Goal: Information Seeking & Learning: Learn about a topic

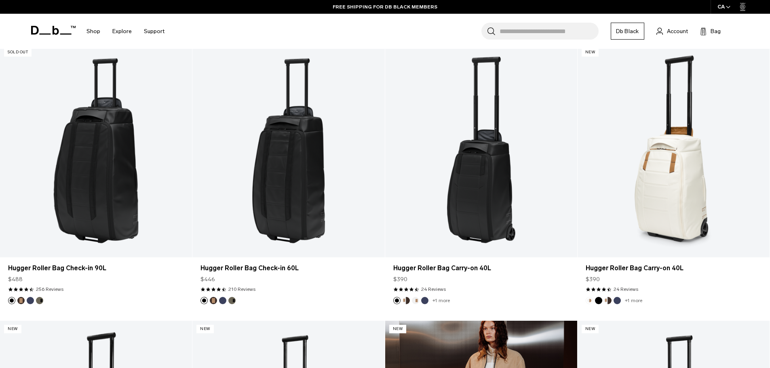
scroll to position [485, 0]
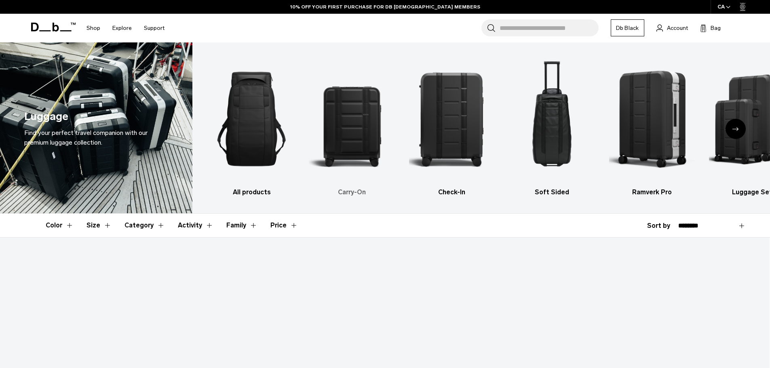
click at [366, 129] on img "2 / 6" at bounding box center [352, 119] width 86 height 129
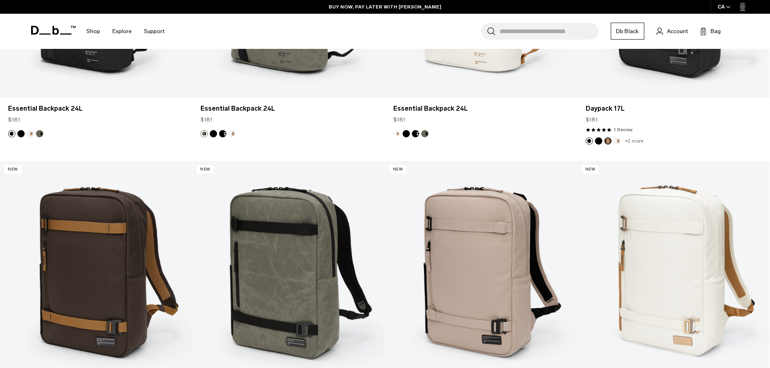
scroll to position [2022, 0]
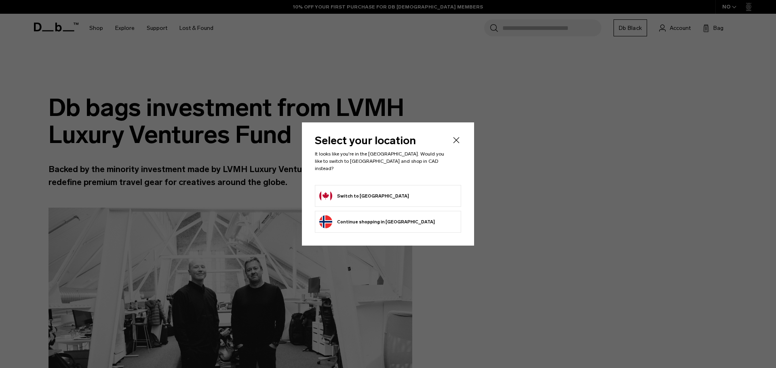
click at [457, 141] on icon "Close" at bounding box center [457, 140] width 10 height 10
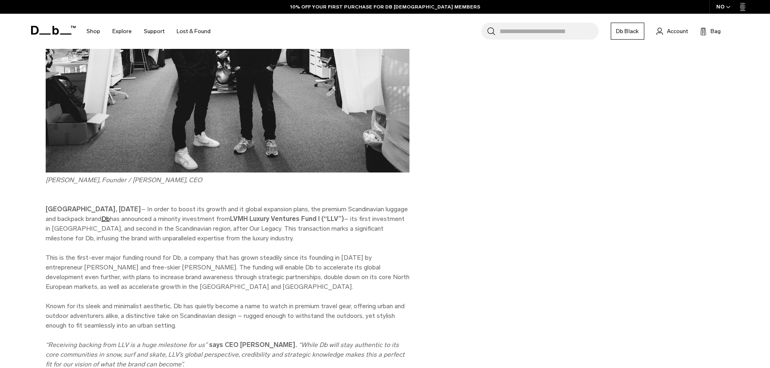
scroll to position [283, 0]
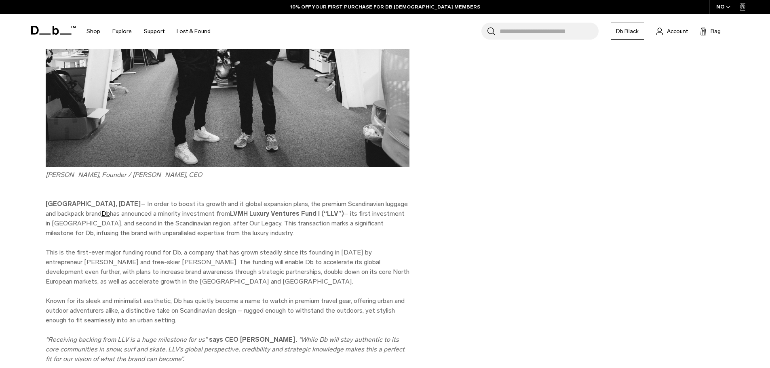
drag, startPoint x: 260, startPoint y: 232, endPoint x: 239, endPoint y: 236, distance: 20.9
click at [239, 236] on p "OSLO, 5 DECEMBER 2024 – In order to boost its growth and it global expansion pl…" at bounding box center [228, 218] width 364 height 39
drag, startPoint x: 252, startPoint y: 234, endPoint x: 239, endPoint y: 229, distance: 13.2
click at [237, 231] on p "OSLO, 5 DECEMBER 2024 – In order to boost its growth and it global expansion pl…" at bounding box center [228, 218] width 364 height 39
drag, startPoint x: 243, startPoint y: 233, endPoint x: 239, endPoint y: 237, distance: 5.4
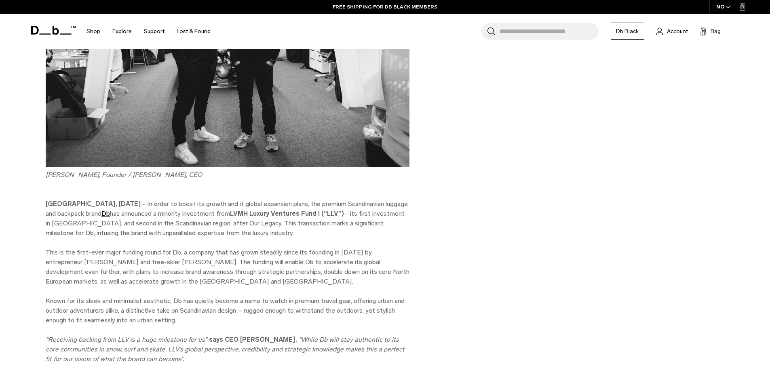
drag, startPoint x: 239, startPoint y: 237, endPoint x: 224, endPoint y: 239, distance: 15.9
drag, startPoint x: 245, startPoint y: 239, endPoint x: 230, endPoint y: 239, distance: 14.6
drag, startPoint x: 244, startPoint y: 232, endPoint x: 225, endPoint y: 234, distance: 19.1
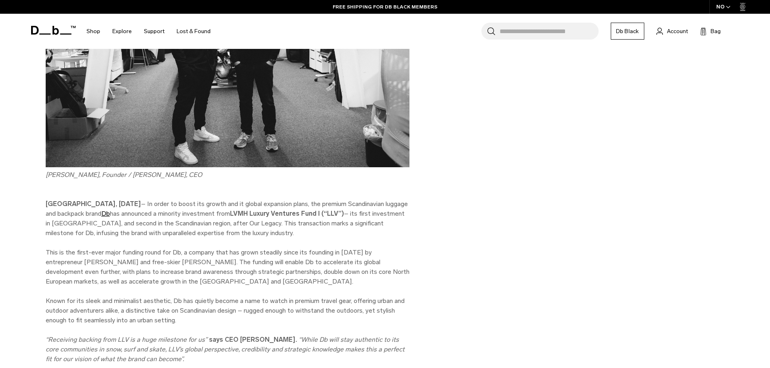
click at [225, 234] on p "OSLO, 5 DECEMBER 2024 – In order to boost its growth and it global expansion pl…" at bounding box center [228, 218] width 364 height 39
drag, startPoint x: 254, startPoint y: 230, endPoint x: 238, endPoint y: 230, distance: 15.8
click at [238, 230] on p "OSLO, 5 DECEMBER 2024 – In order to boost its growth and it global expansion pl…" at bounding box center [228, 218] width 364 height 39
drag, startPoint x: 125, startPoint y: 264, endPoint x: 151, endPoint y: 263, distance: 25.9
click at [155, 266] on p "This is the first-ever major funding round for Db, a company that has grown ste…" at bounding box center [228, 267] width 364 height 39
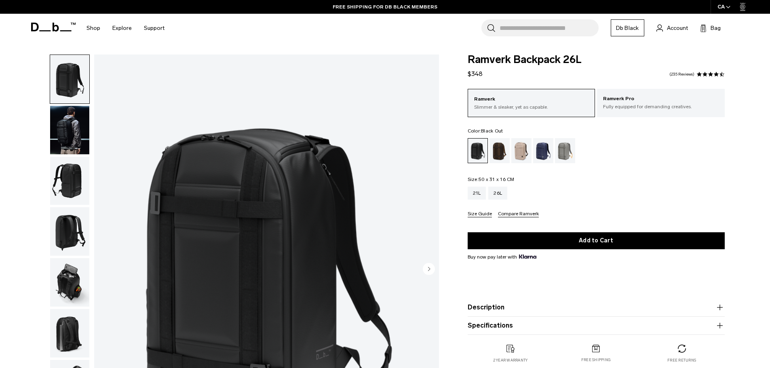
click at [76, 129] on img "button" at bounding box center [69, 130] width 39 height 49
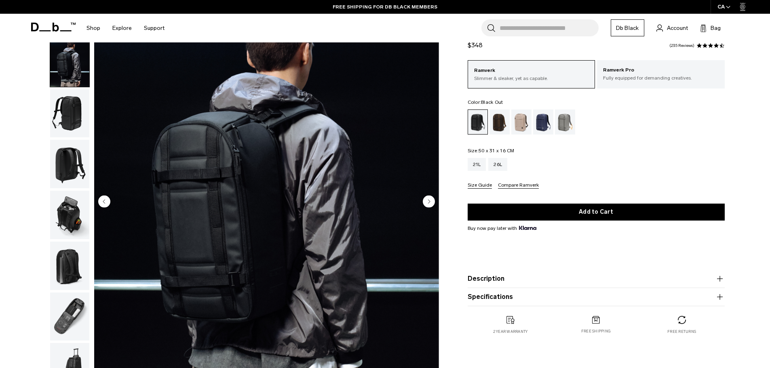
scroll to position [81, 0]
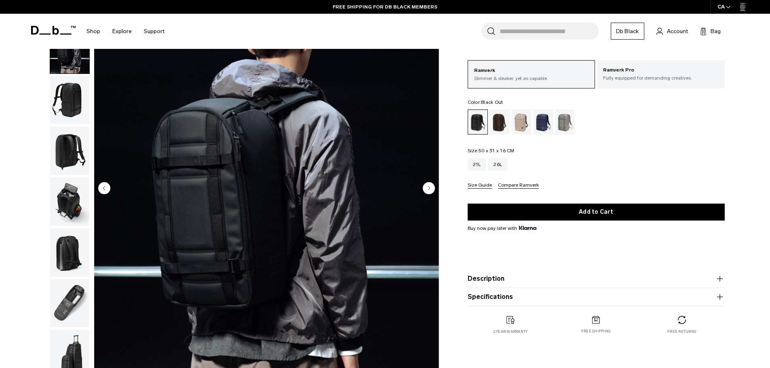
click at [76, 106] on img "button" at bounding box center [69, 100] width 39 height 49
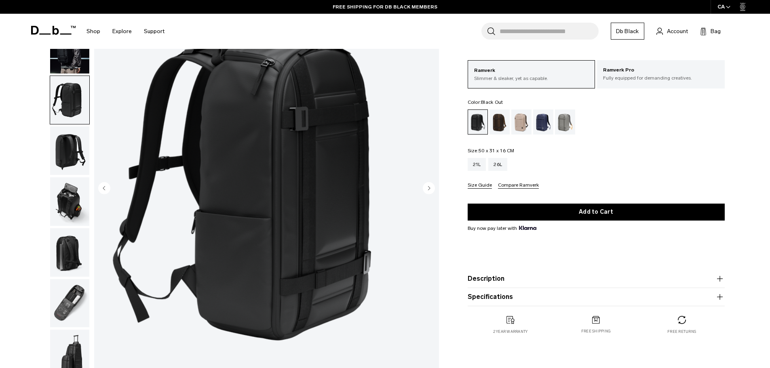
click at [74, 156] on img "button" at bounding box center [69, 151] width 39 height 49
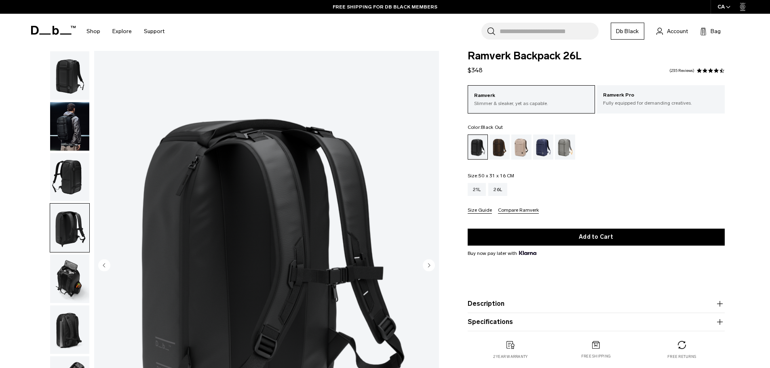
scroll to position [0, 0]
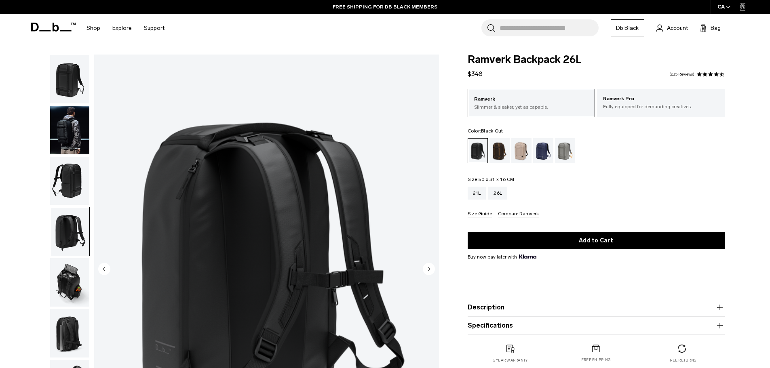
click at [76, 271] on img "button" at bounding box center [69, 282] width 39 height 49
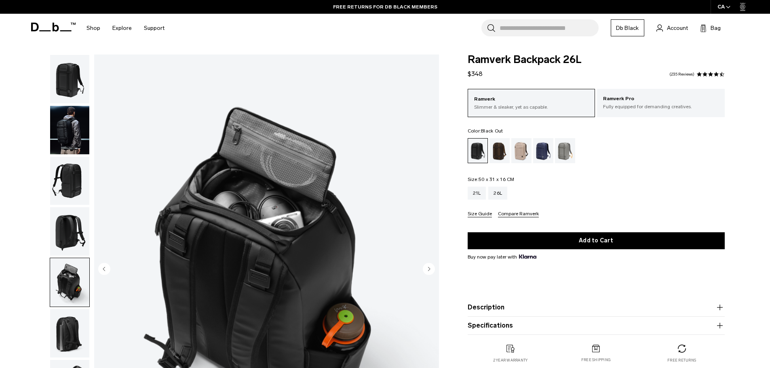
click at [71, 312] on img "button" at bounding box center [69, 333] width 39 height 49
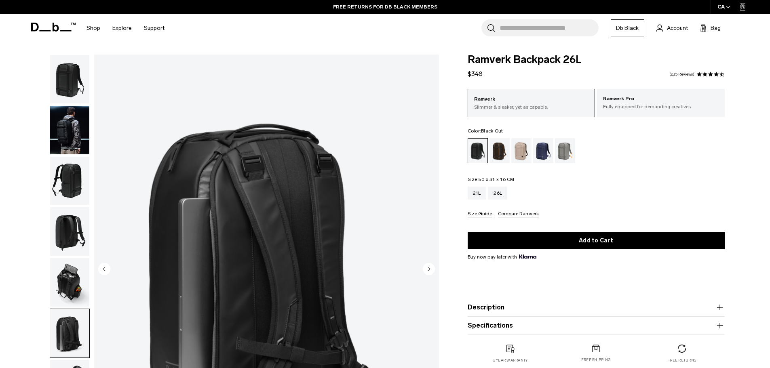
click at [67, 281] on img "button" at bounding box center [69, 282] width 39 height 49
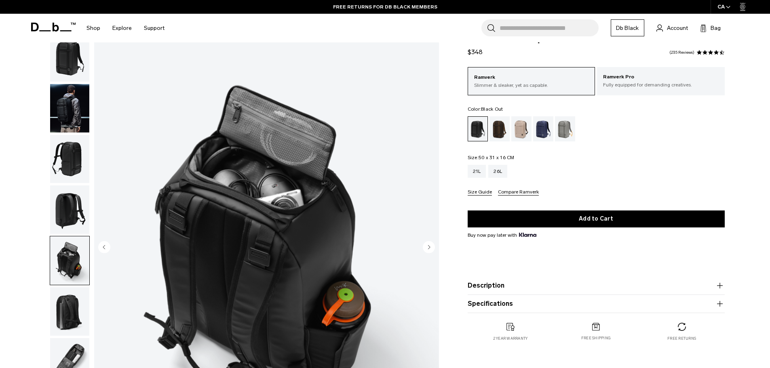
scroll to position [81, 0]
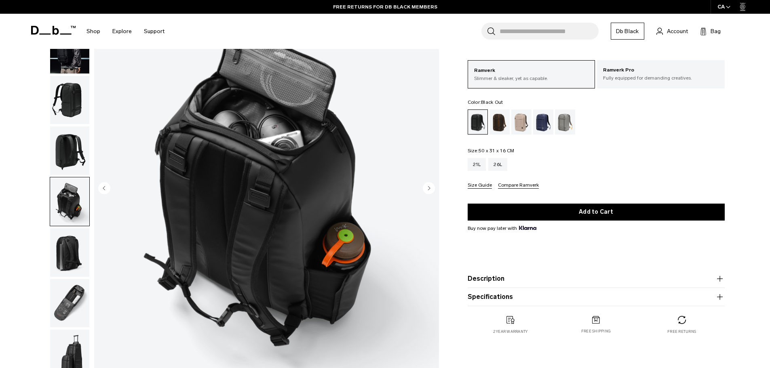
click at [71, 288] on img "button" at bounding box center [69, 303] width 39 height 49
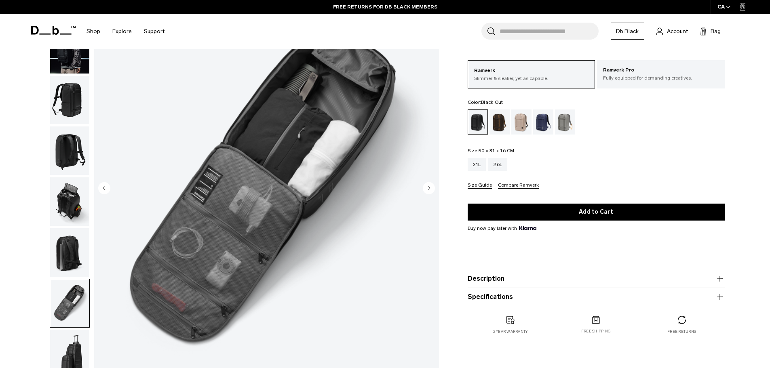
click at [66, 248] on img "button" at bounding box center [69, 252] width 39 height 49
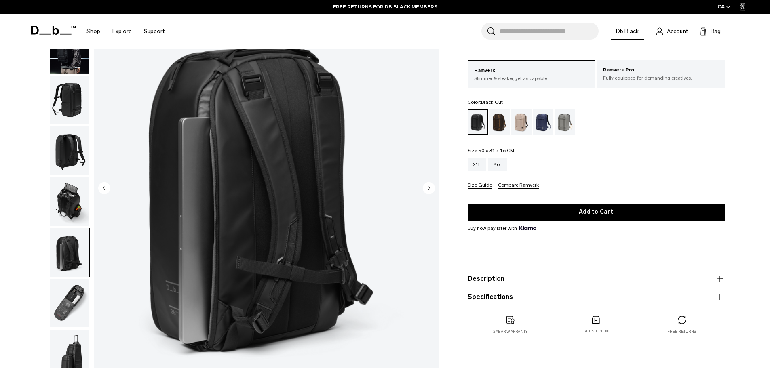
click at [68, 212] on img "button" at bounding box center [69, 202] width 39 height 49
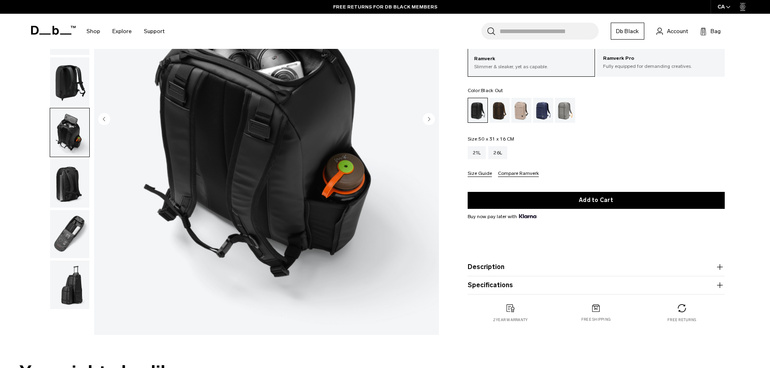
scroll to position [162, 0]
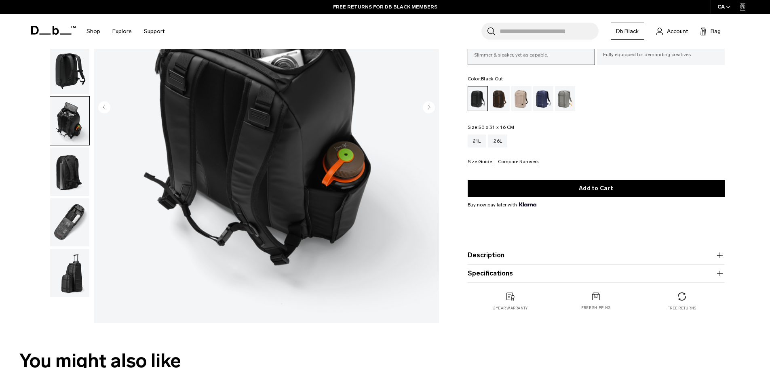
click at [74, 283] on img "button" at bounding box center [69, 273] width 39 height 49
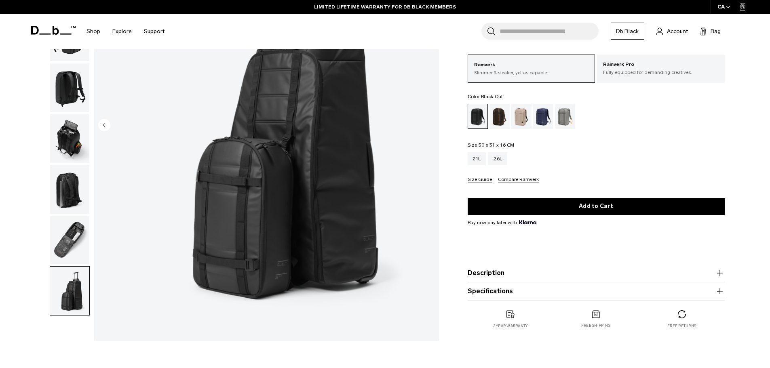
scroll to position [81, 0]
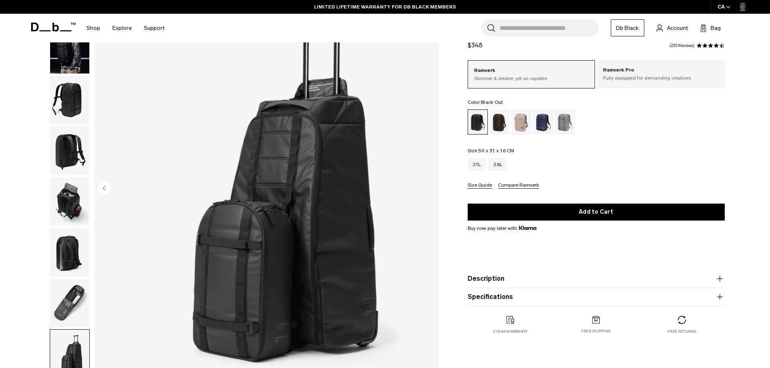
click at [76, 146] on img "button" at bounding box center [69, 151] width 39 height 49
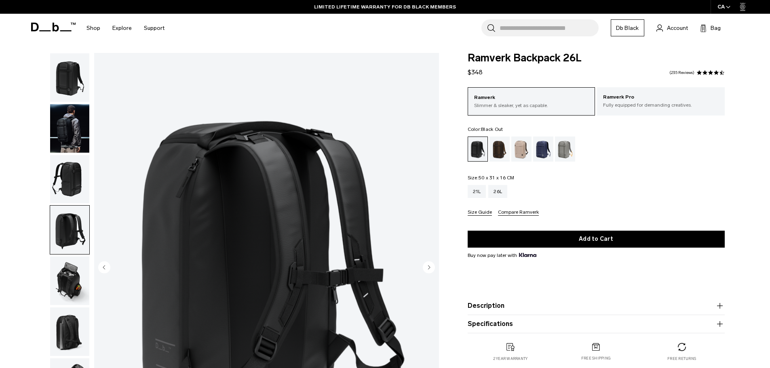
scroll to position [0, 0]
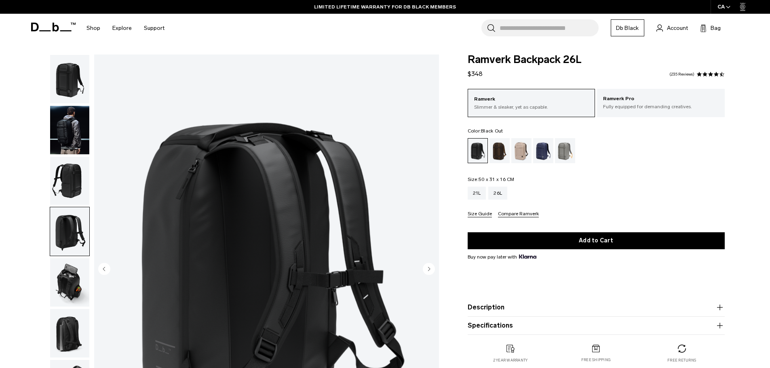
click at [75, 145] on img "button" at bounding box center [69, 130] width 39 height 49
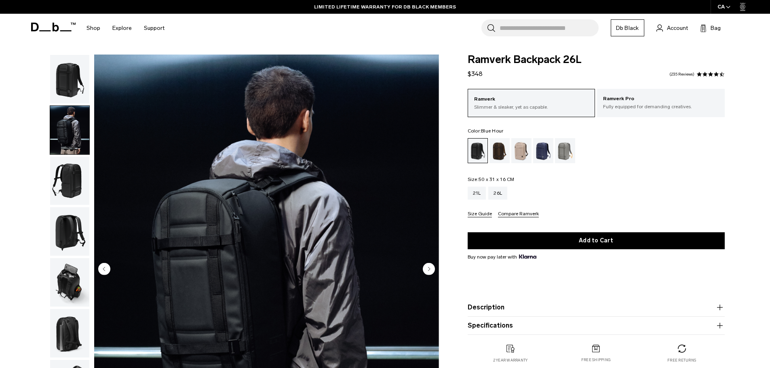
click at [538, 149] on div "Blue Hour" at bounding box center [543, 150] width 21 height 25
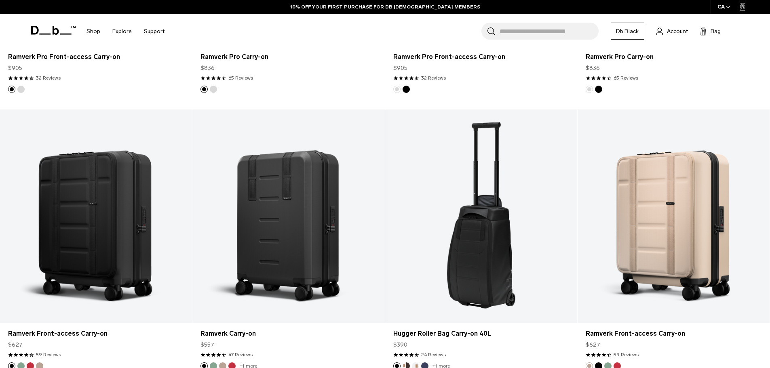
scroll to position [121, 0]
